Goal: Information Seeking & Learning: Learn about a topic

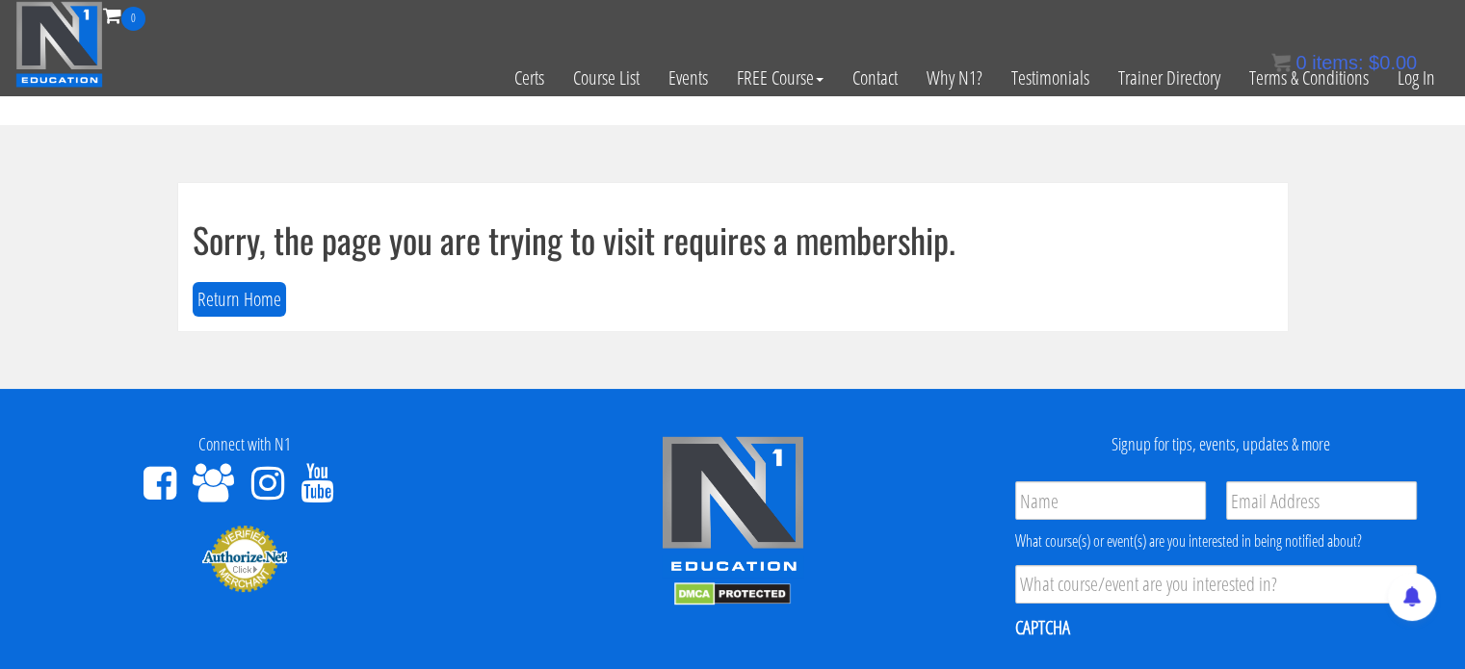
click at [1410, 73] on div "0 items: $ 0.00" at bounding box center [1343, 62] width 145 height 29
click at [1410, 77] on link "Log In" at bounding box center [1416, 78] width 66 height 94
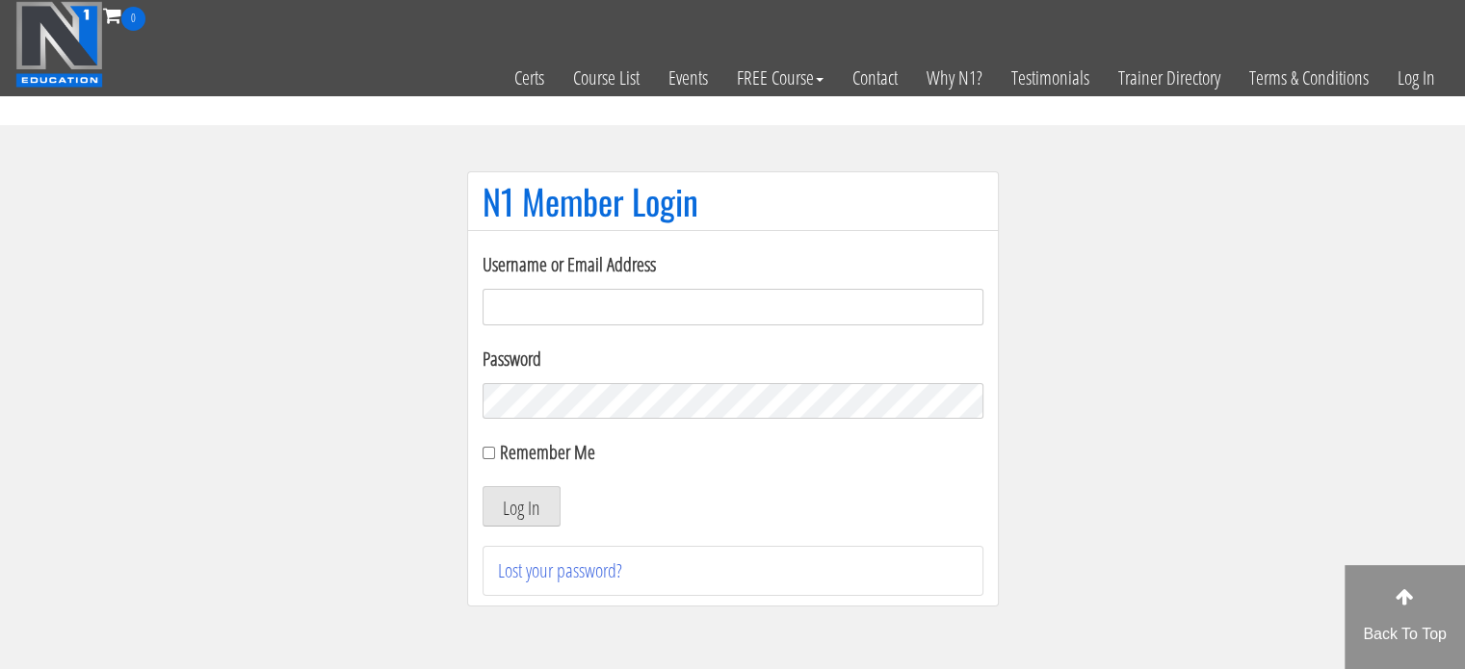
click at [570, 296] on input "Username or Email Address" at bounding box center [732, 307] width 501 height 37
type input "[EMAIL_ADDRESS][DOMAIN_NAME]"
click at [525, 518] on button "Log In" at bounding box center [521, 506] width 78 height 40
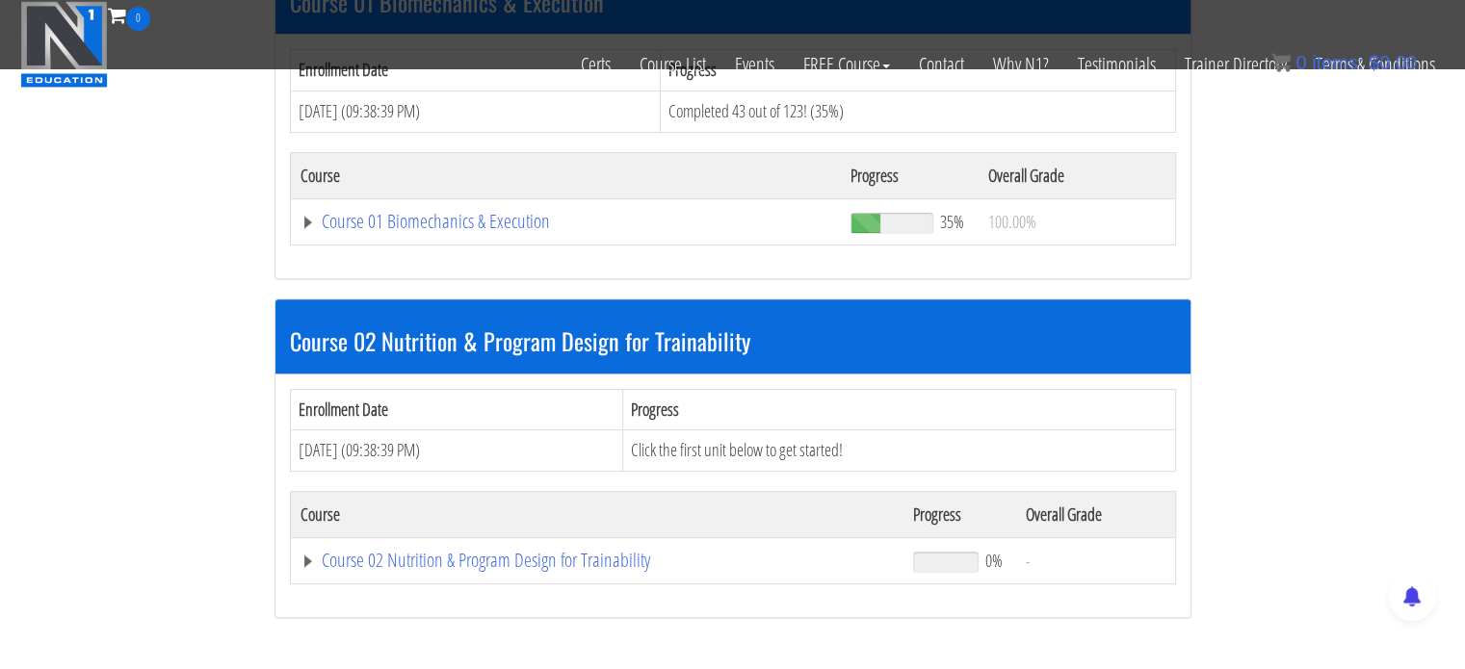
scroll to position [647, 0]
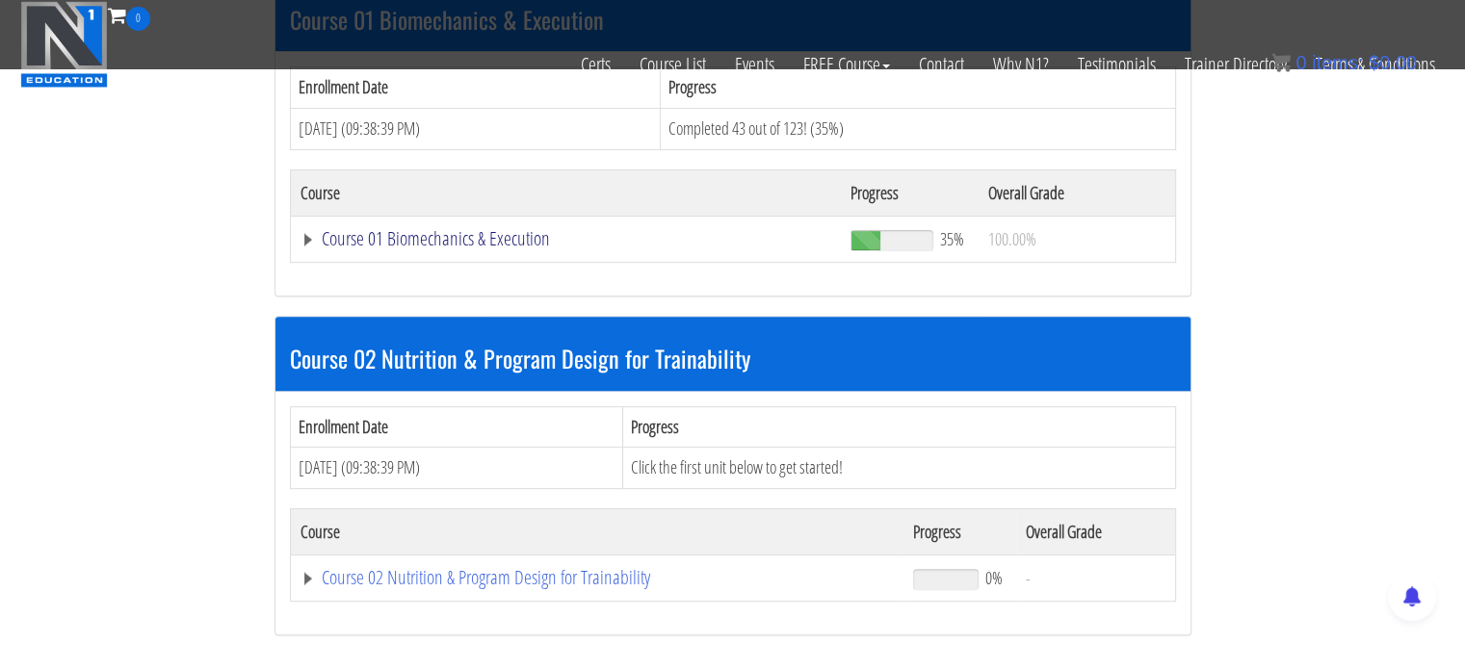
click at [502, 237] on link "Course 01 Biomechanics & Execution" at bounding box center [566, 238] width 532 height 19
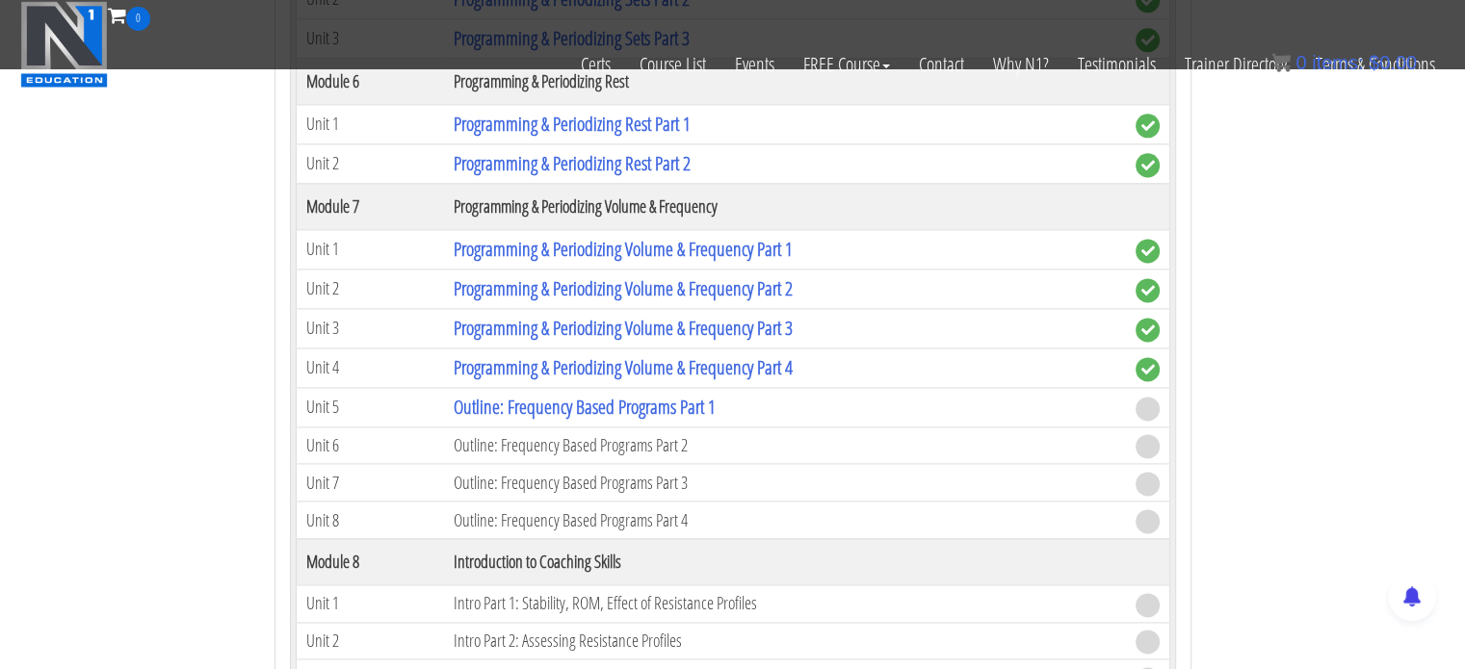
scroll to position [2591, 0]
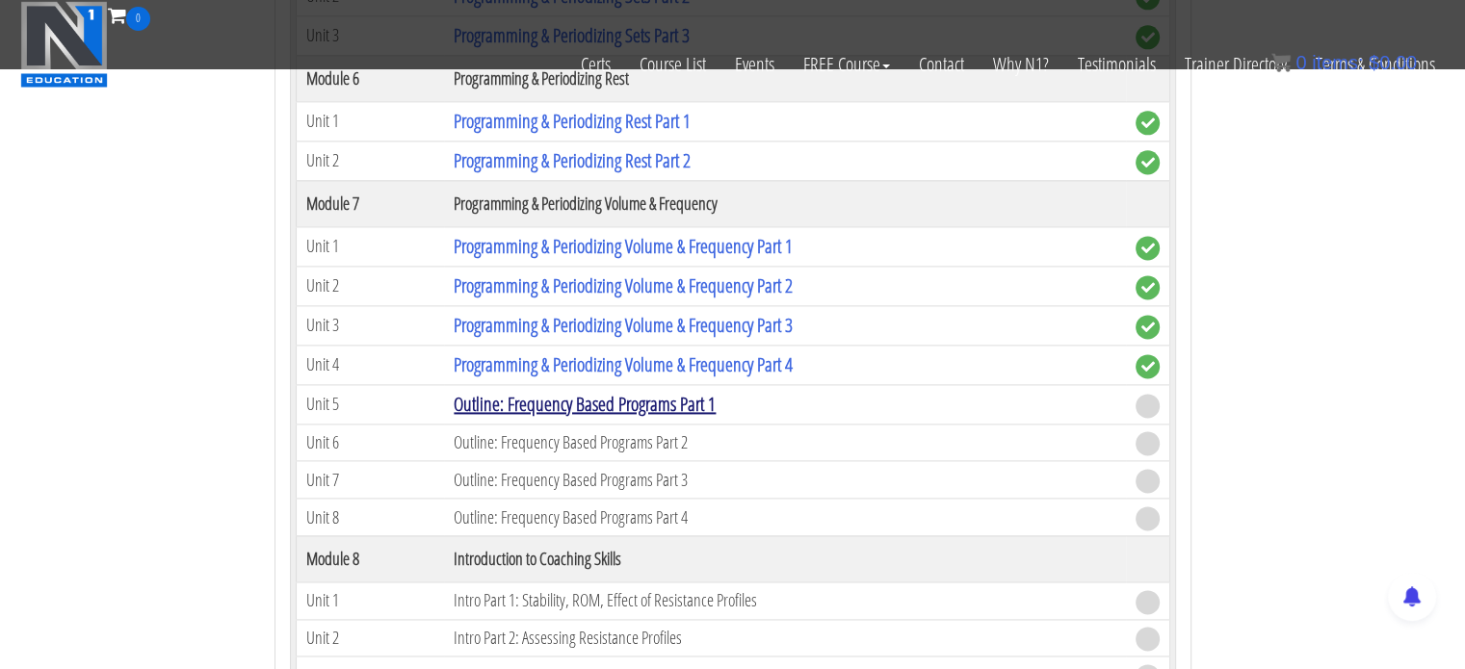
click at [612, 400] on link "Outline: Frequency Based Programs Part 1" at bounding box center [585, 404] width 262 height 26
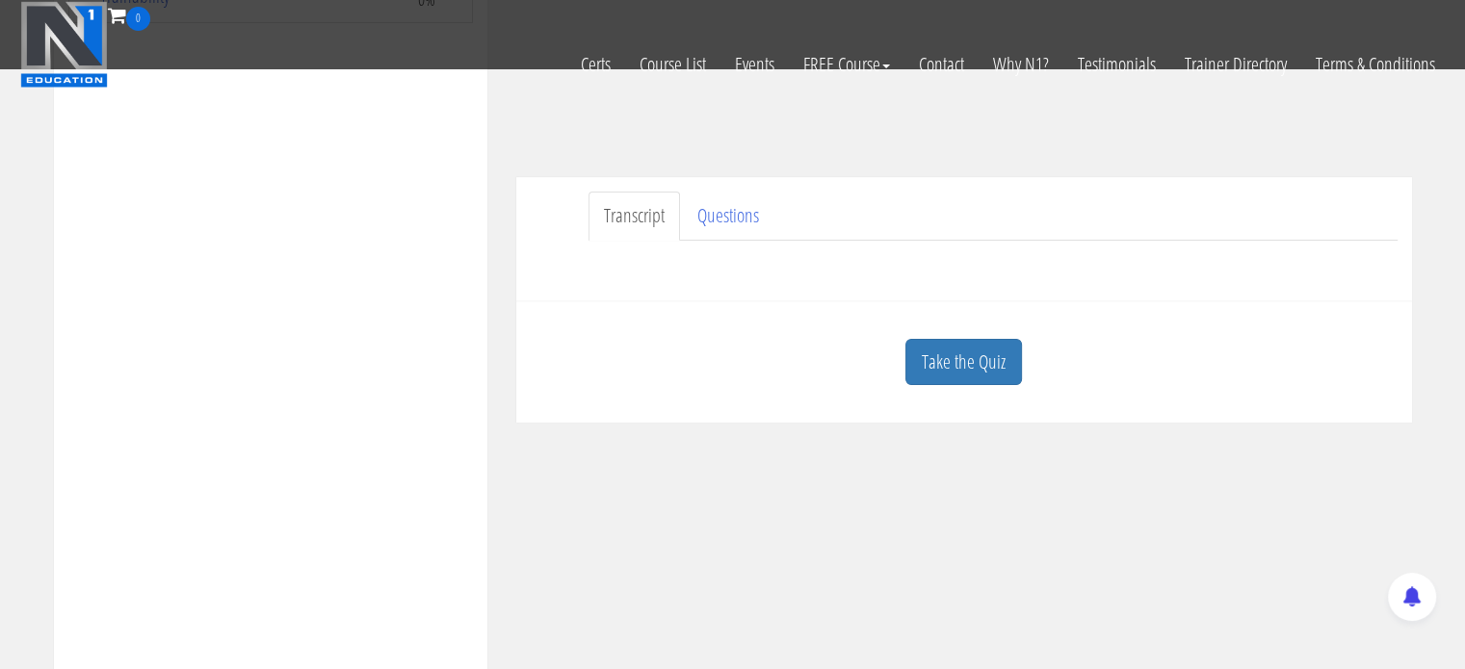
scroll to position [460, 0]
click at [975, 364] on link "Take the Quiz" at bounding box center [963, 359] width 117 height 47
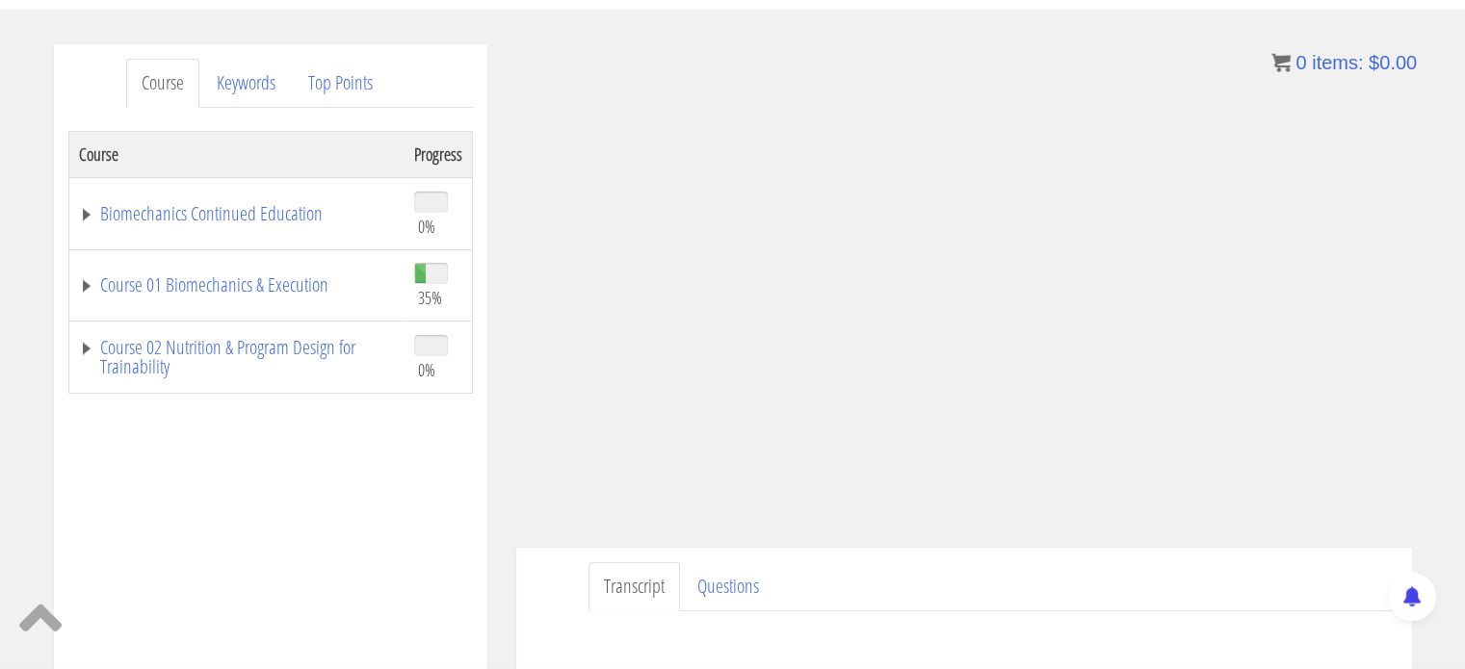
scroll to position [206, 0]
click at [277, 356] on link "Course 02 Nutrition & Program Design for Trainability" at bounding box center [237, 359] width 316 height 39
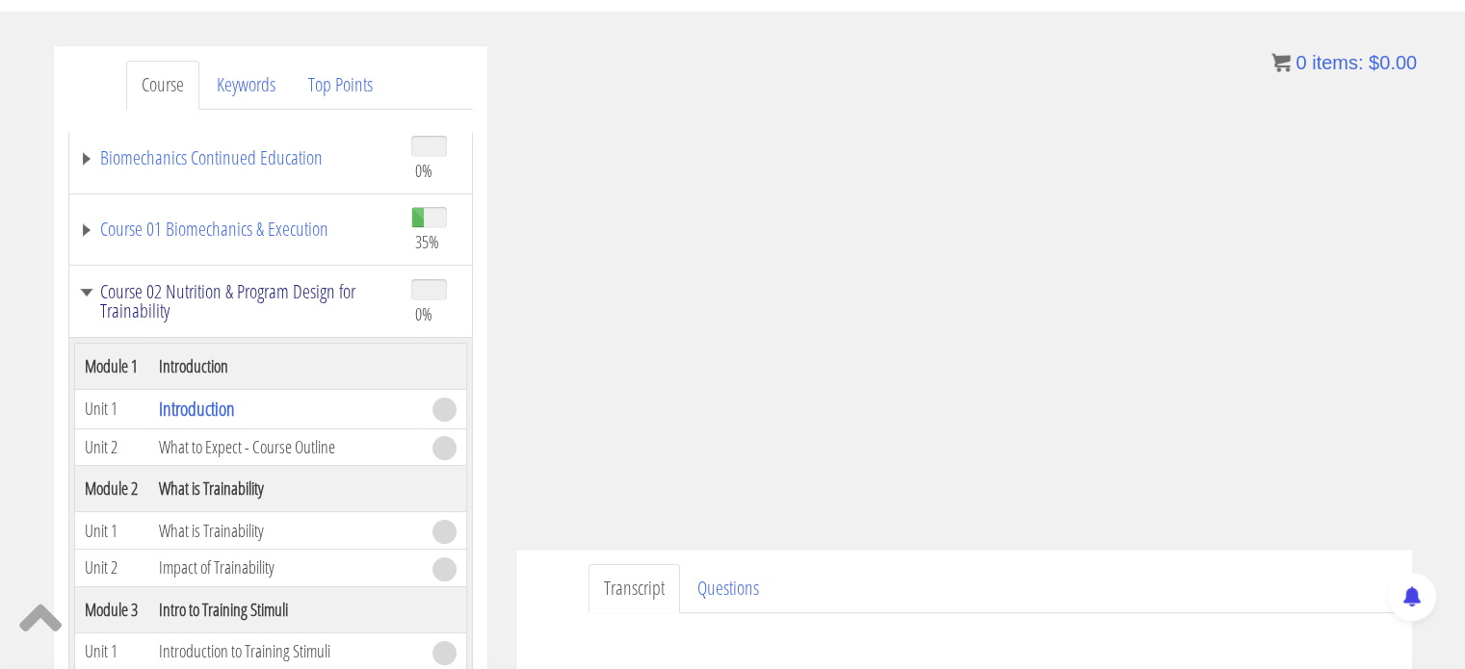
scroll to position [0, 0]
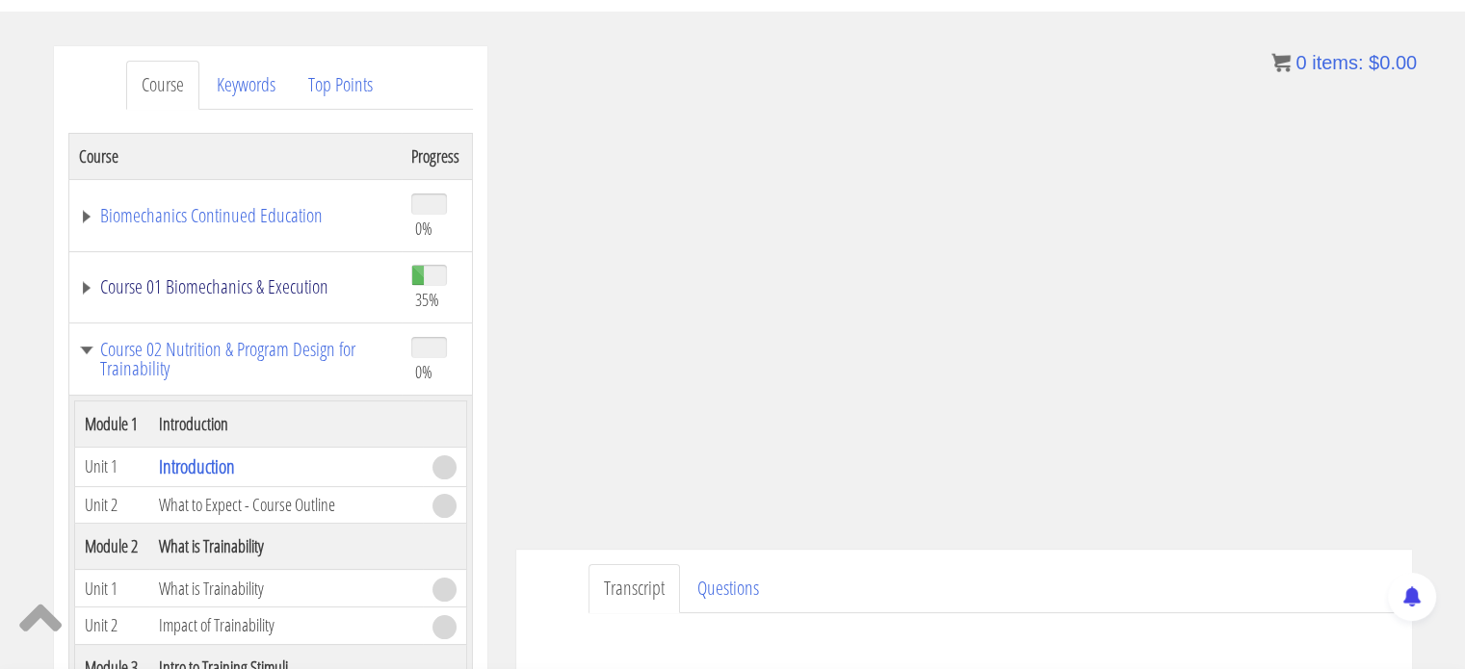
click at [247, 278] on link "Course 01 Biomechanics & Execution" at bounding box center [236, 286] width 314 height 19
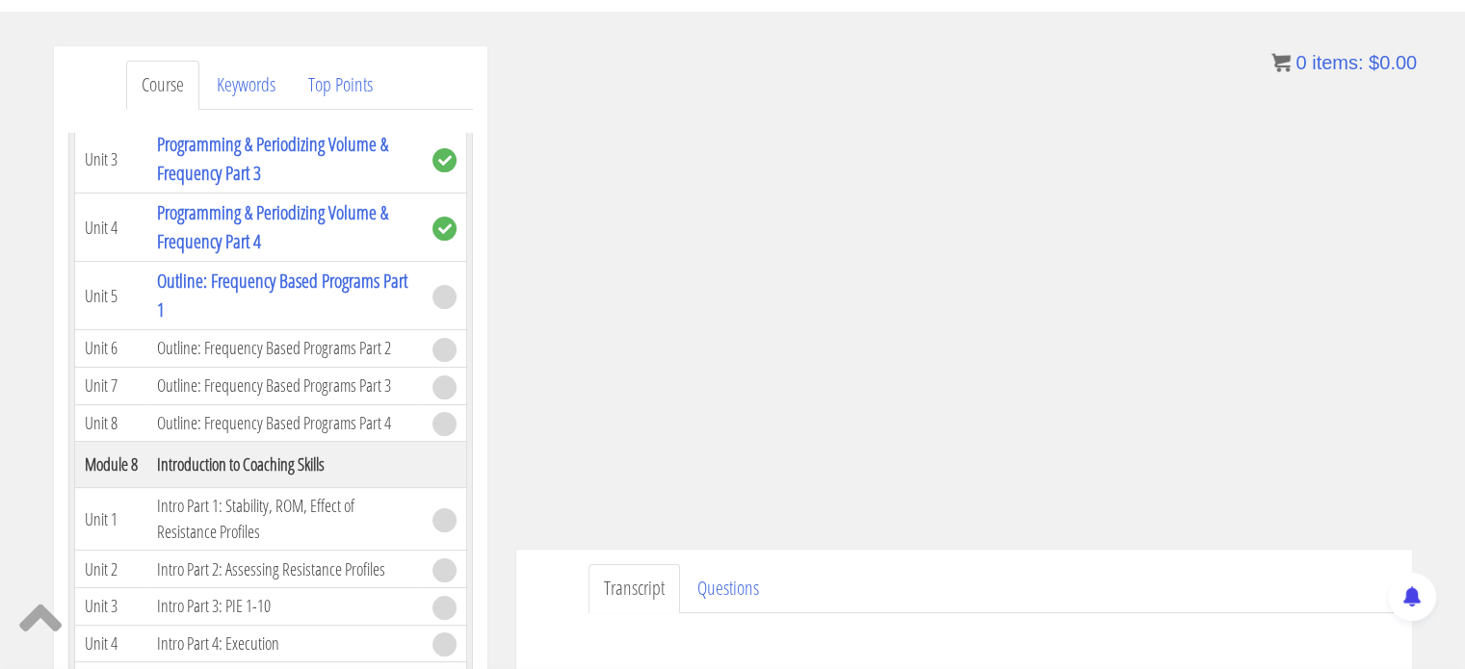
scroll to position [2410, 0]
click at [1433, 188] on div "Course Keywords Top Points Course Progress Biomechanics Continued Education 0% …" at bounding box center [732, 590] width 1465 height 1088
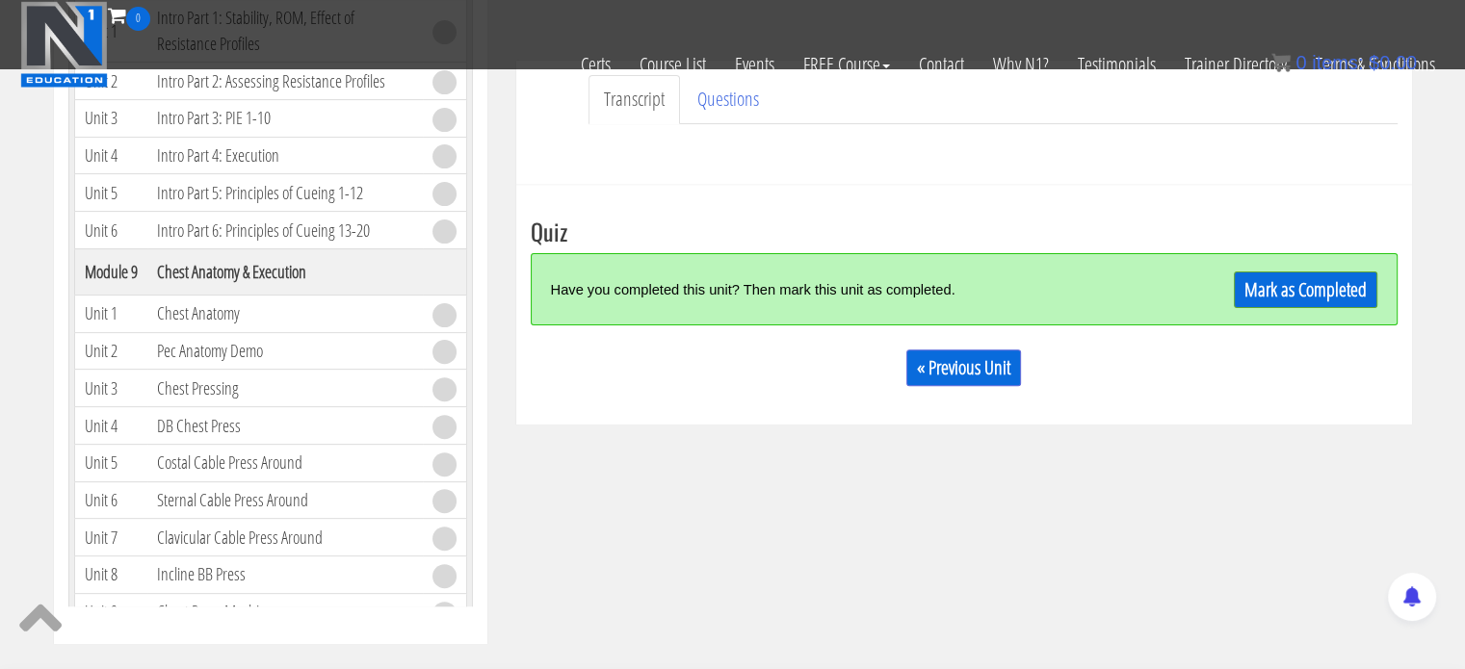
scroll to position [571, 0]
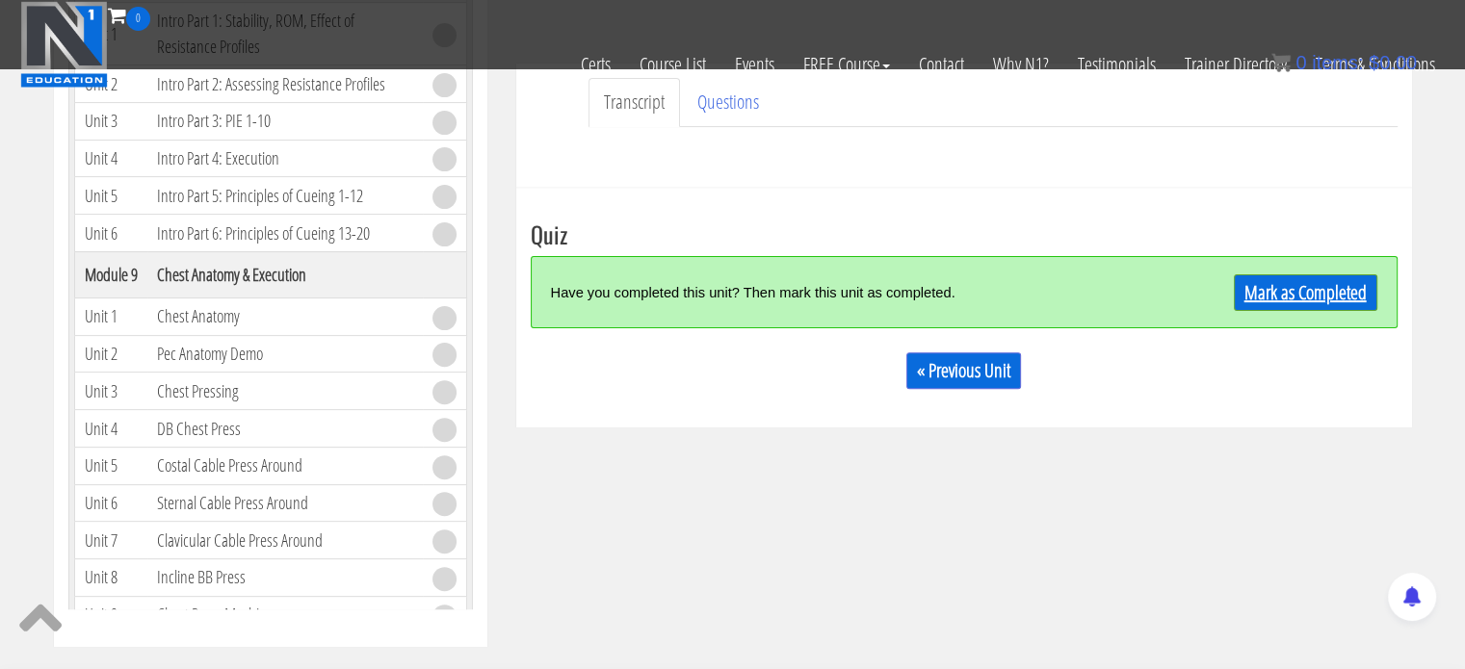
click at [1317, 288] on link "Mark as Completed" at bounding box center [1305, 292] width 143 height 37
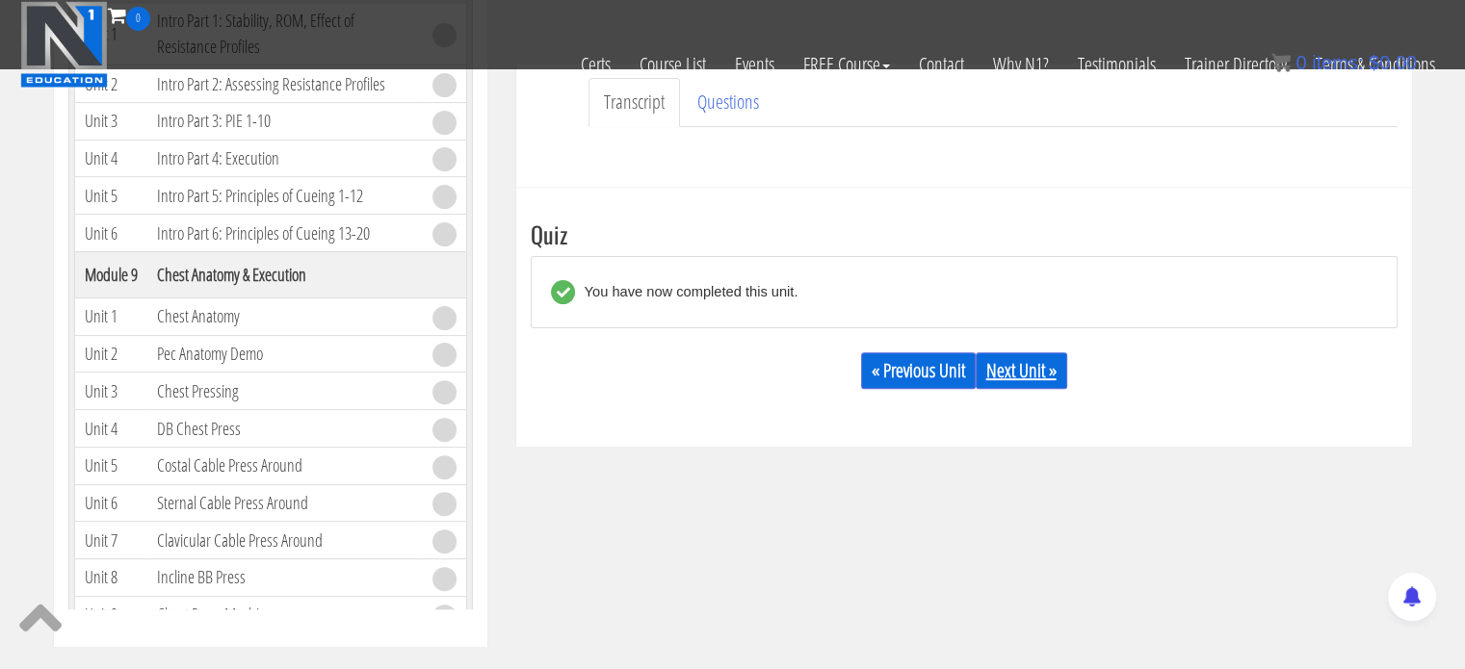
click at [1033, 368] on link "Next Unit »" at bounding box center [1020, 370] width 91 height 37
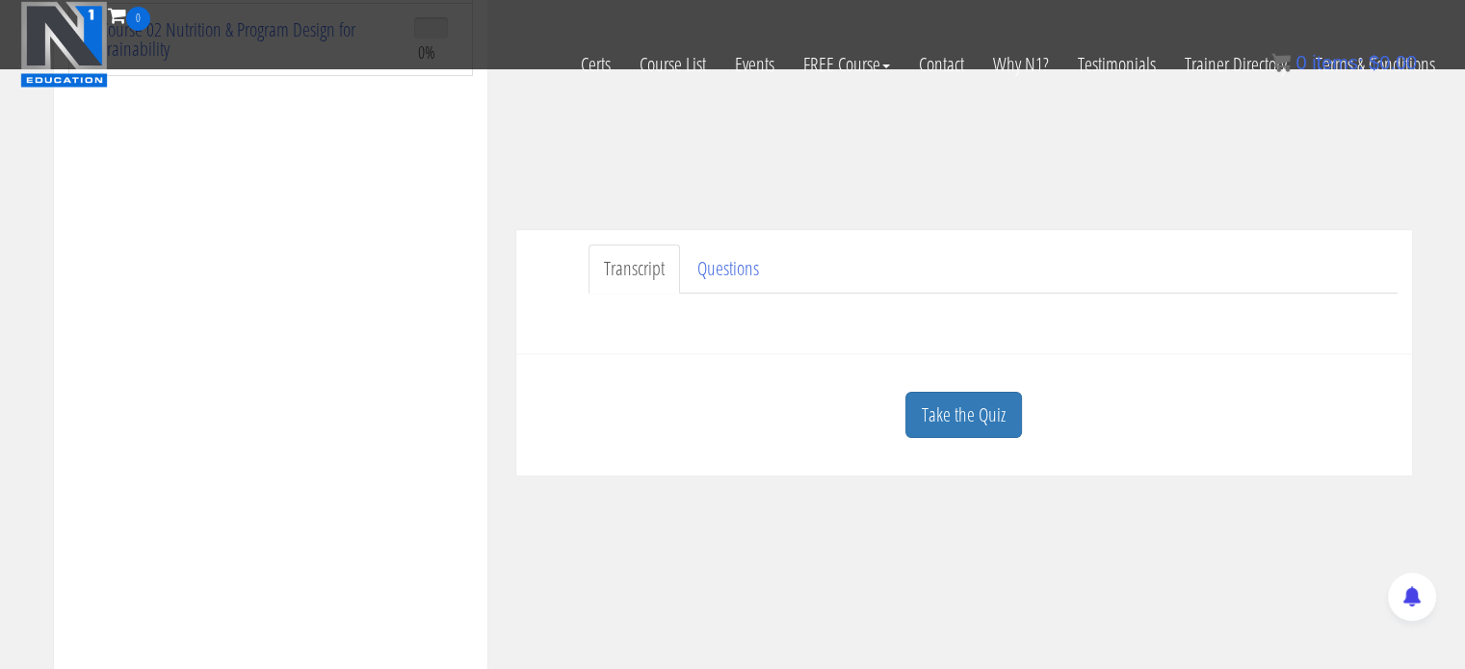
scroll to position [501, 0]
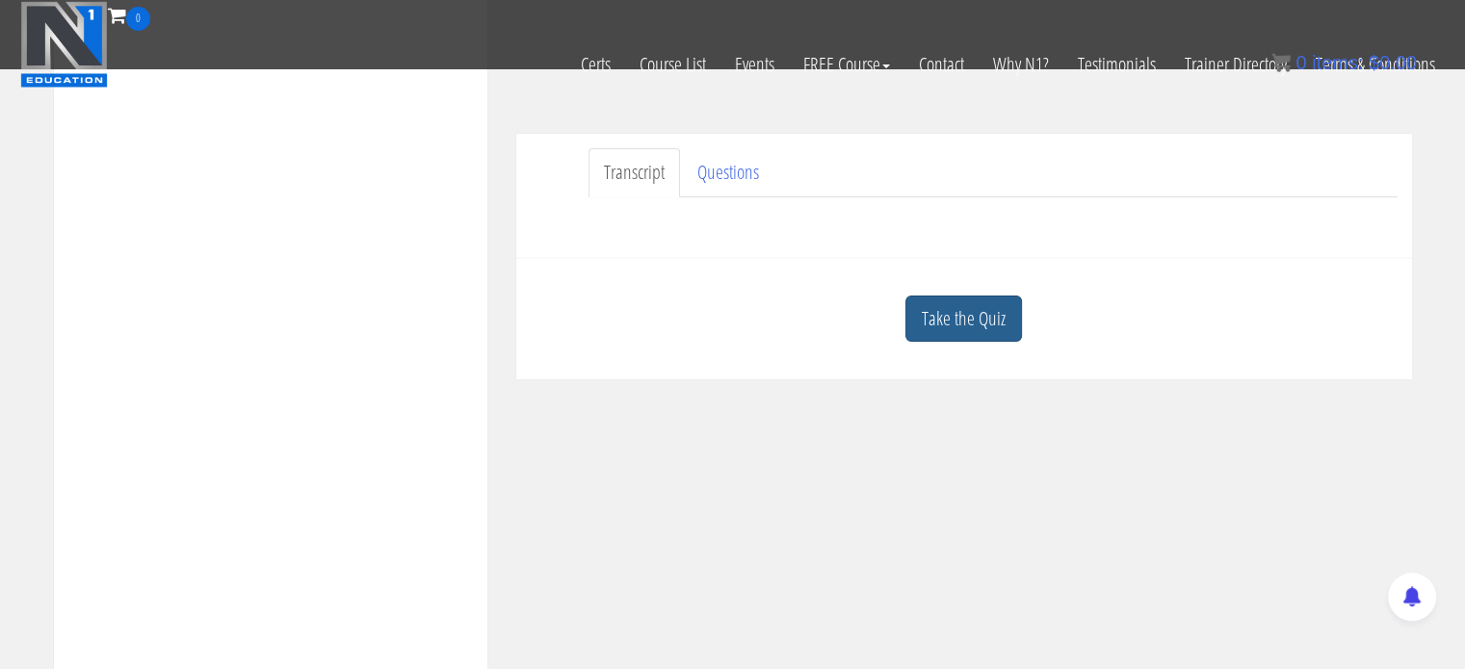
click at [955, 334] on link "Take the Quiz" at bounding box center [963, 319] width 117 height 47
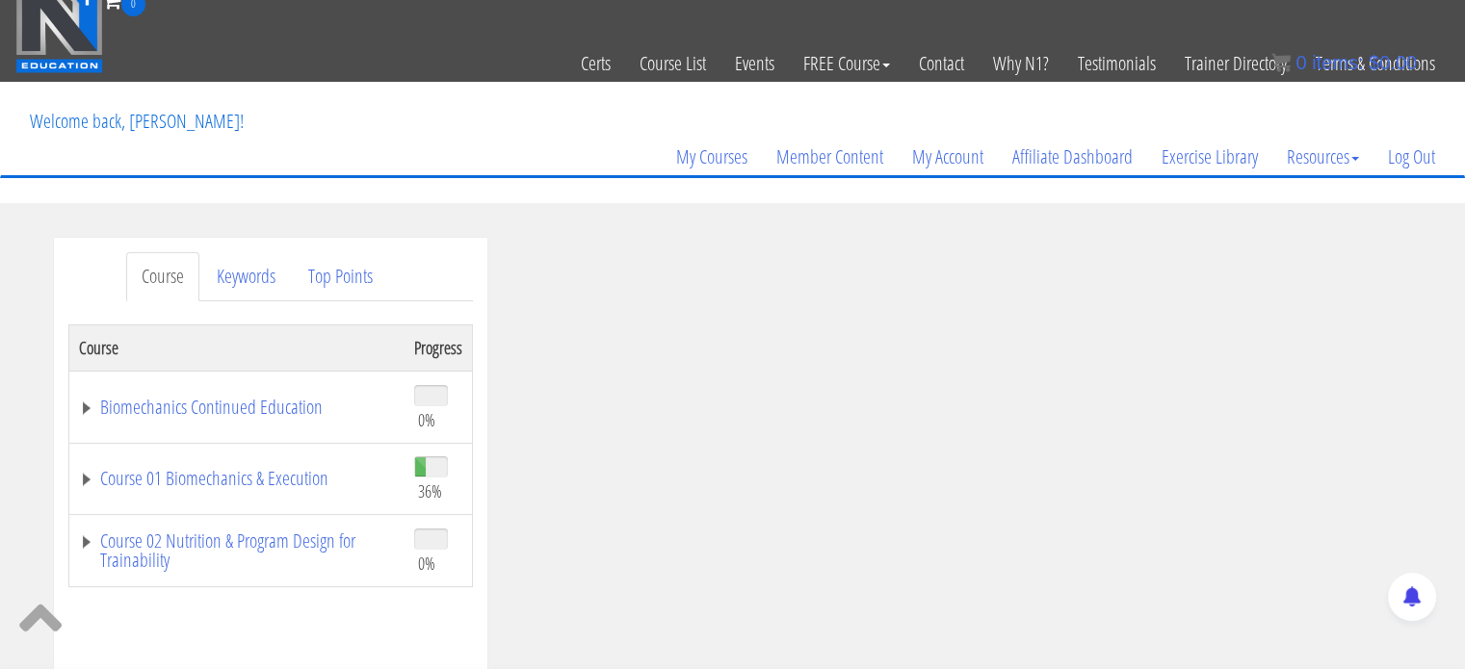
scroll to position [27, 0]
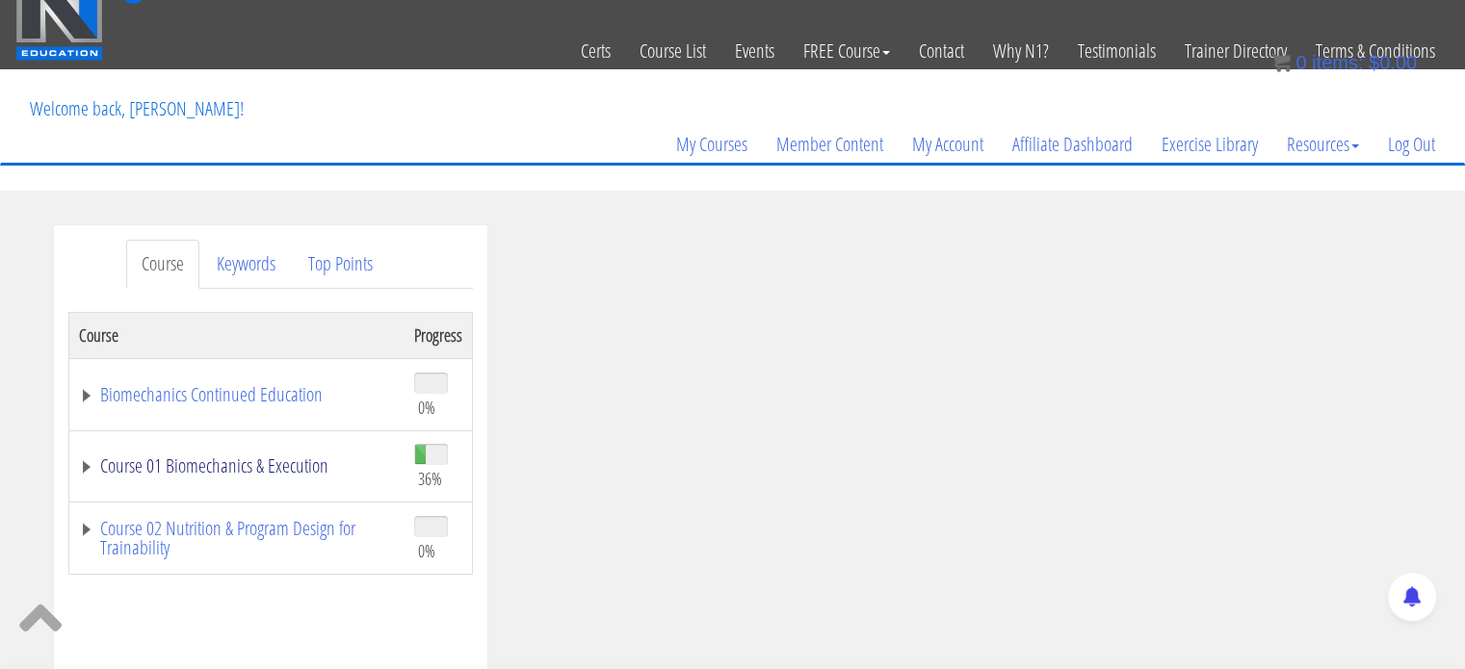
click at [224, 456] on link "Course 01 Biomechanics & Execution" at bounding box center [237, 465] width 316 height 19
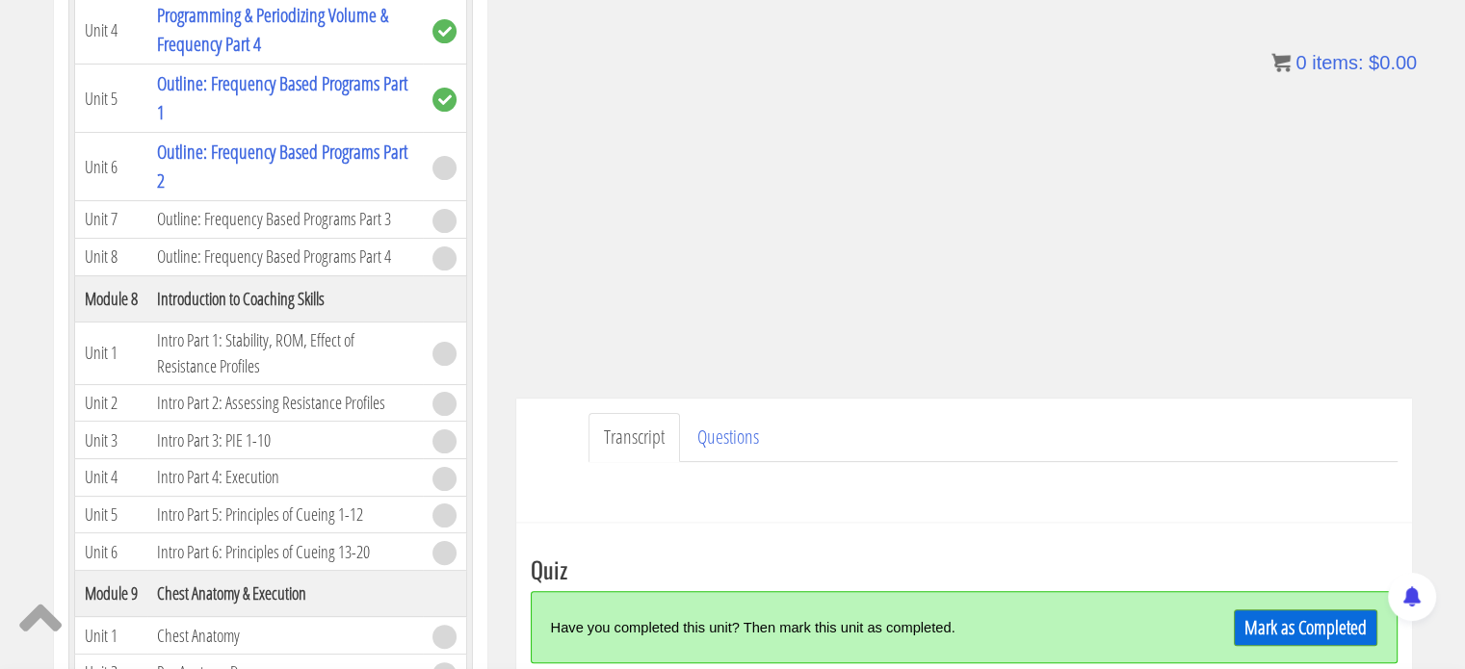
scroll to position [365, 0]
